Goal: Task Accomplishment & Management: Manage account settings

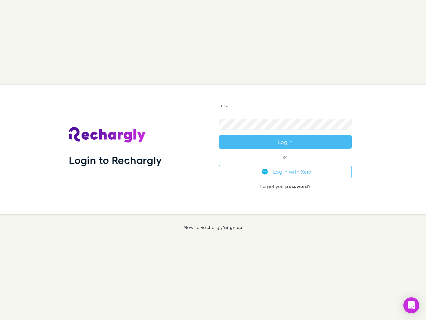
click at [213, 160] on div "Login to Rechargly" at bounding box center [139, 149] width 150 height 129
click at [285, 106] on input "Email" at bounding box center [285, 106] width 133 height 11
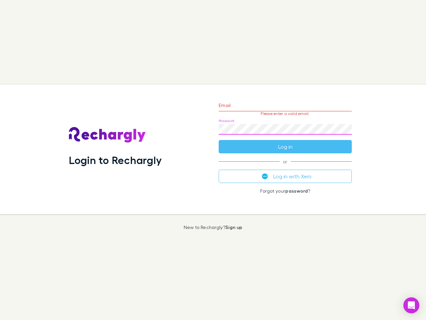
click at [285, 142] on form "Email Please enter a valid email. Password Log in" at bounding box center [285, 124] width 133 height 58
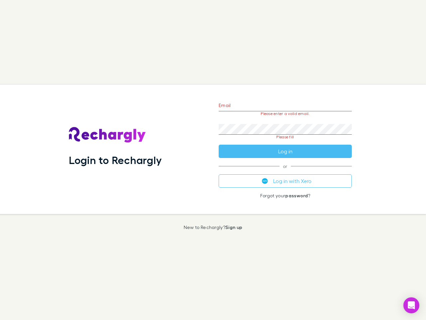
click at [285, 172] on div "Email Please enter a valid email. Password Please fill Log in or Log in with Xe…" at bounding box center [286, 149] width 144 height 129
click at [412, 305] on icon "Open Intercom Messenger" at bounding box center [411, 305] width 7 height 8
